Goal: Transaction & Acquisition: Purchase product/service

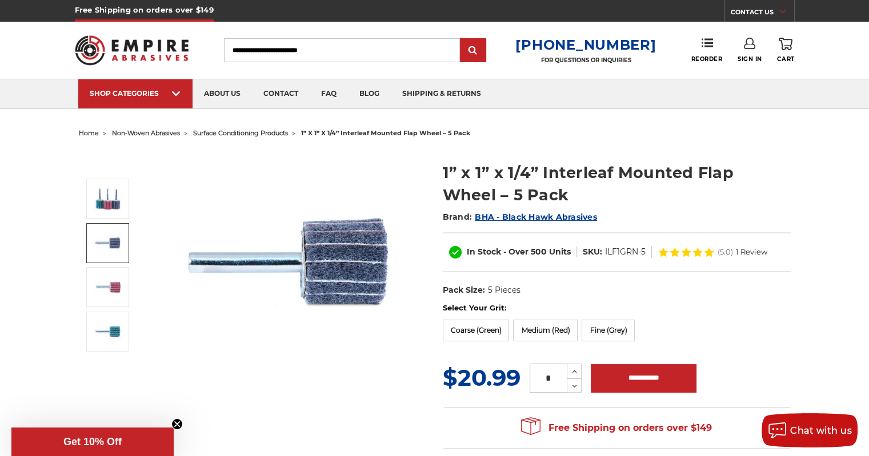
click at [113, 238] on img at bounding box center [108, 243] width 29 height 29
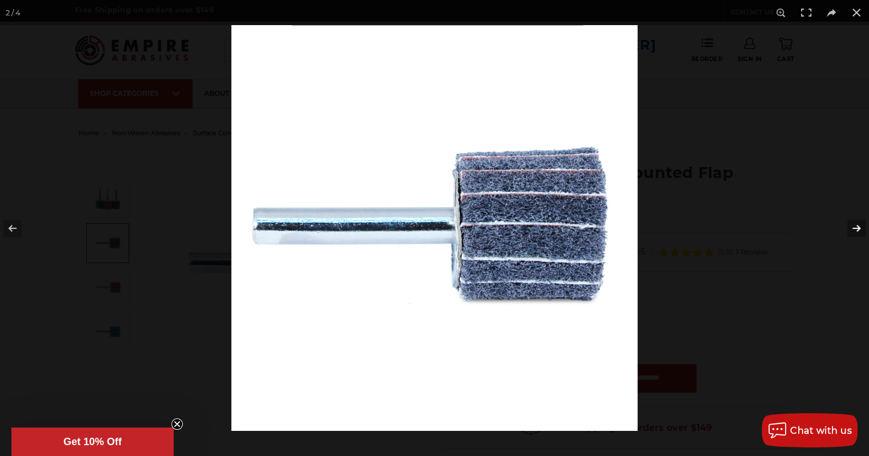
click at [853, 234] on button at bounding box center [849, 228] width 40 height 57
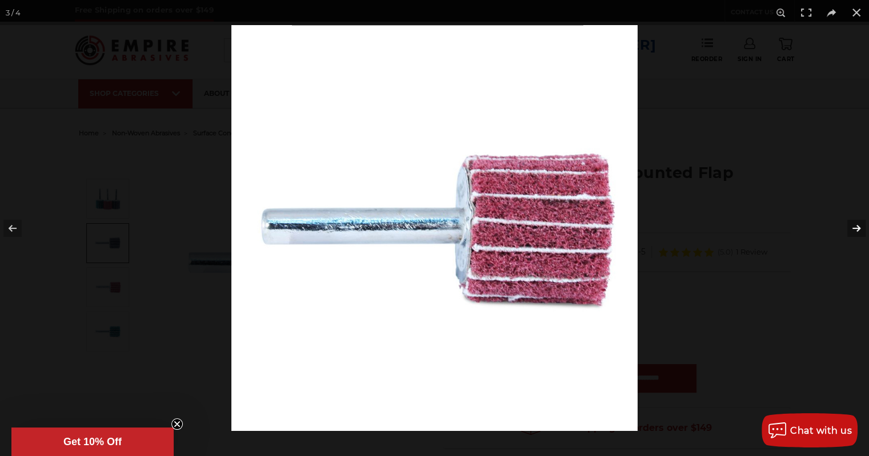
click at [853, 234] on button at bounding box center [849, 228] width 40 height 57
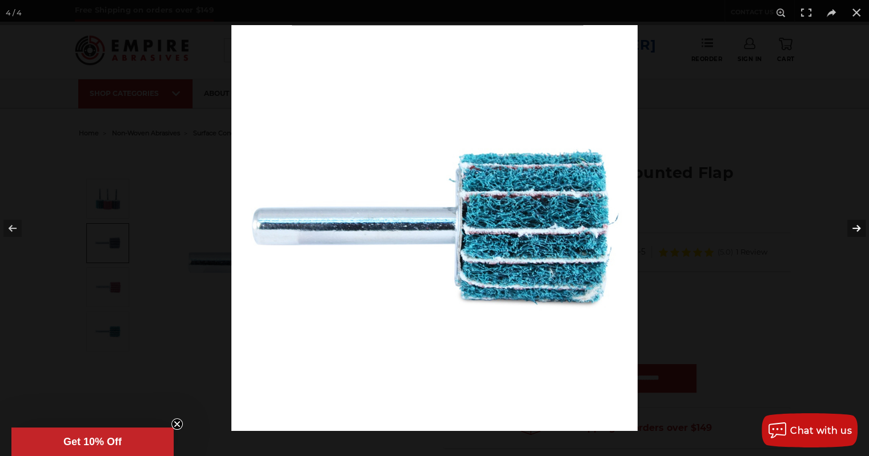
click at [853, 234] on button at bounding box center [849, 228] width 40 height 57
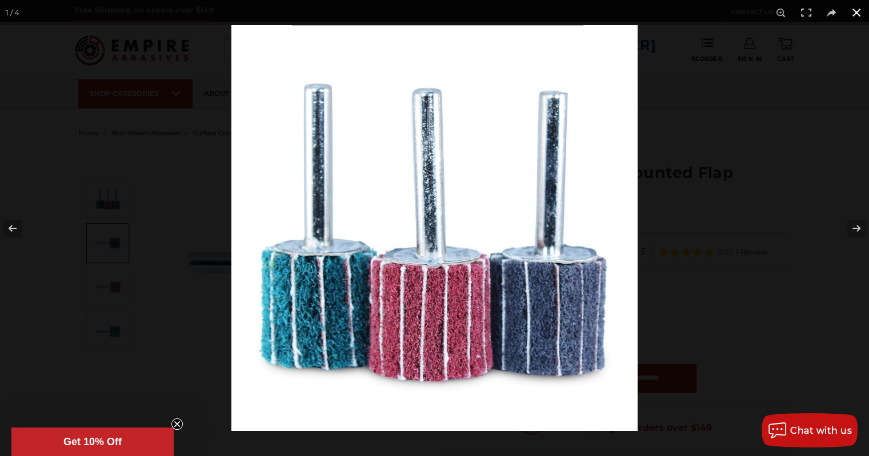
click at [853, 17] on button at bounding box center [856, 12] width 25 height 25
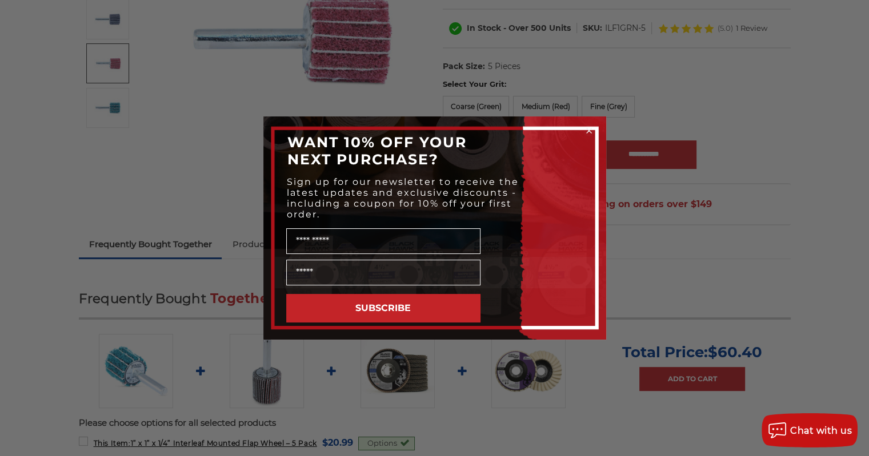
scroll to position [229, 0]
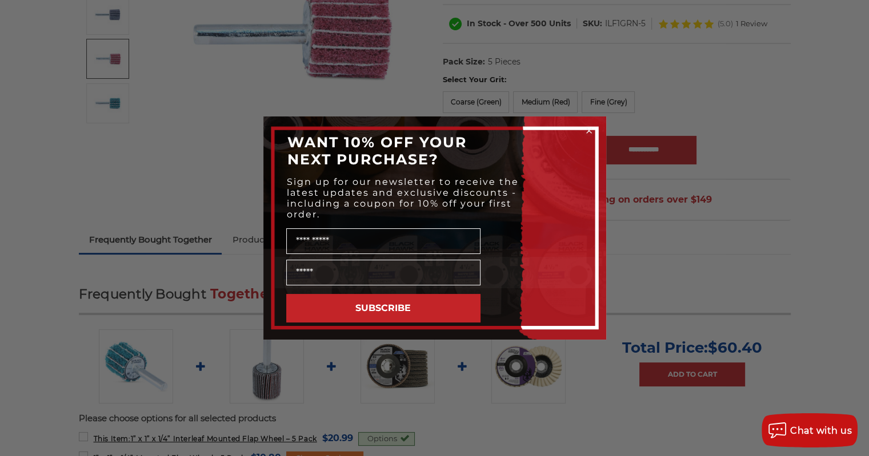
click at [585, 129] on circle "Close dialog" at bounding box center [588, 131] width 11 height 11
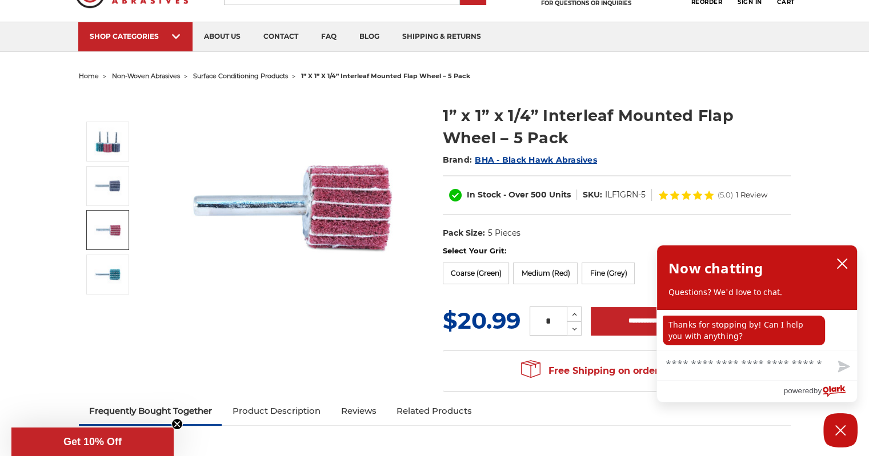
scroll to position [0, 0]
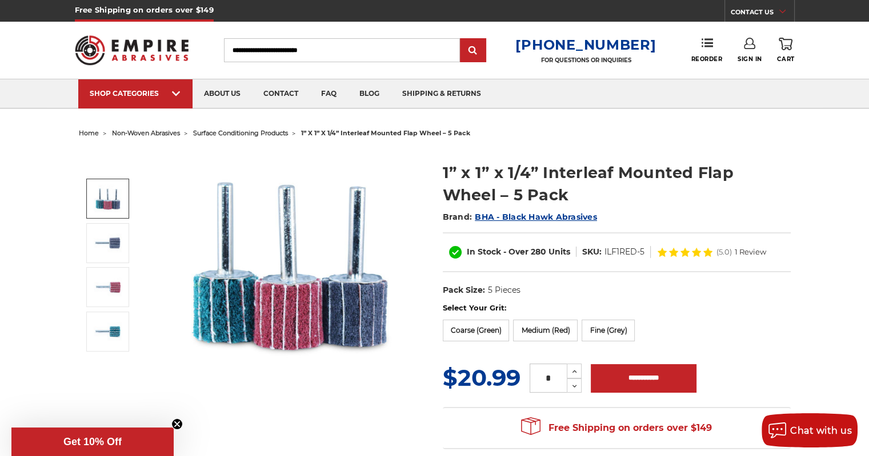
click at [101, 189] on img at bounding box center [108, 199] width 29 height 29
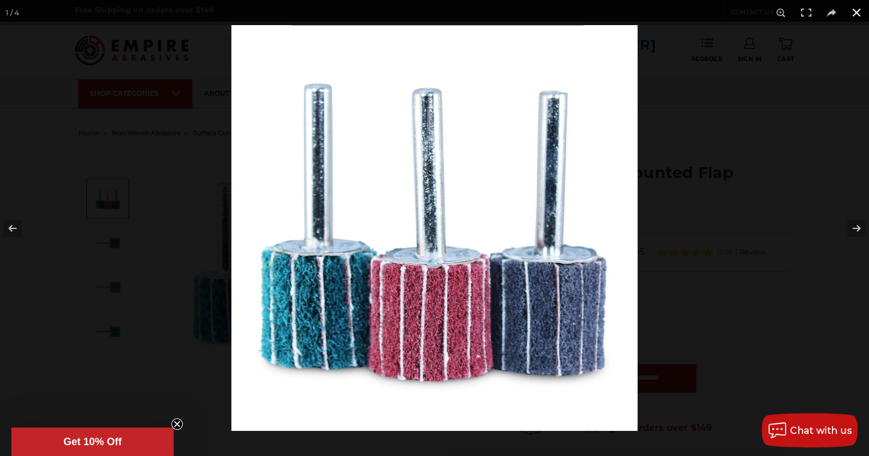
click at [855, 9] on button at bounding box center [856, 12] width 25 height 25
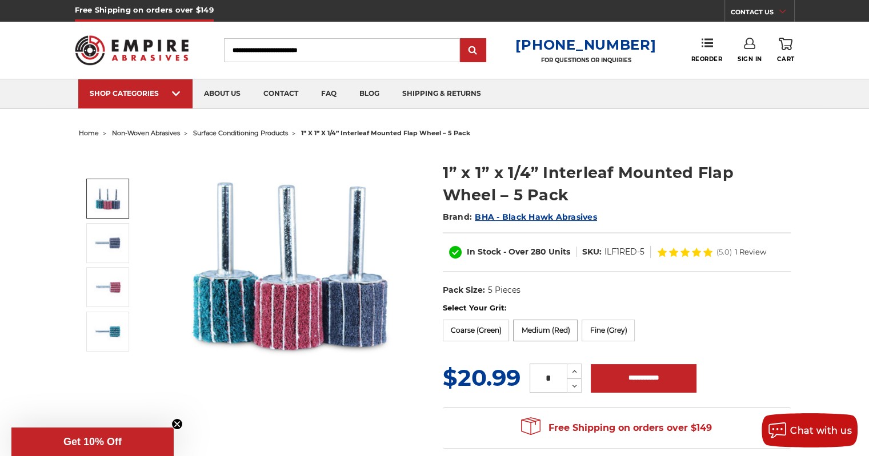
click at [564, 333] on label "Medium (Red)" at bounding box center [545, 331] width 65 height 22
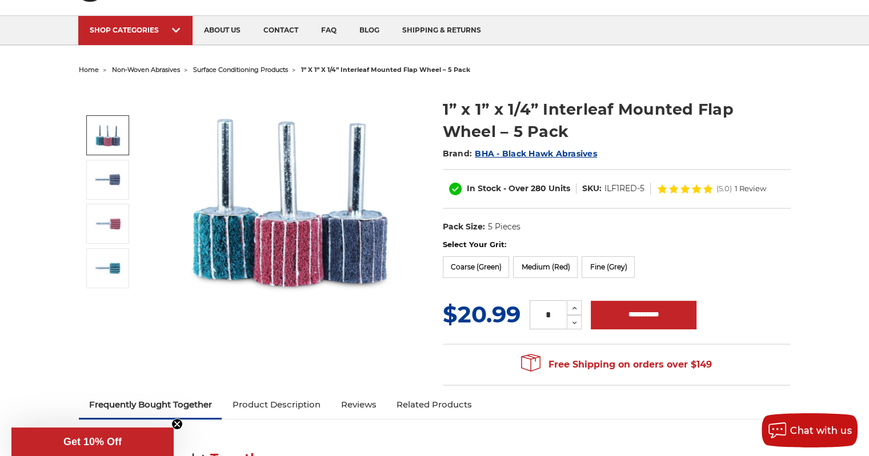
scroll to position [57, 0]
